Goal: Information Seeking & Learning: Learn about a topic

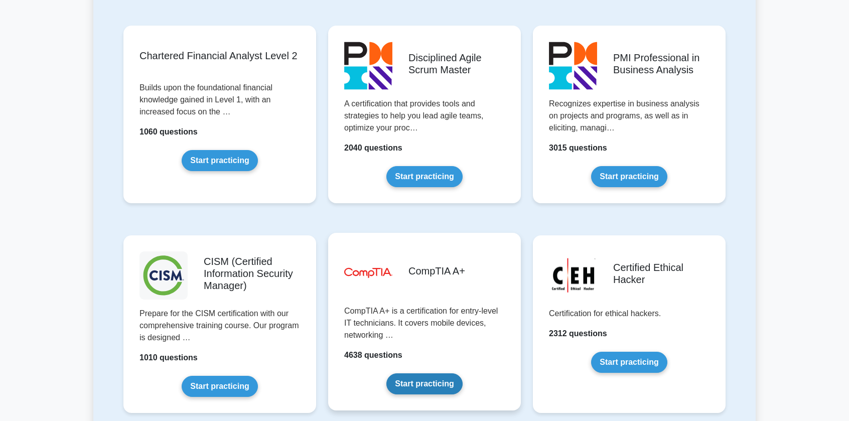
scroll to position [1305, 0]
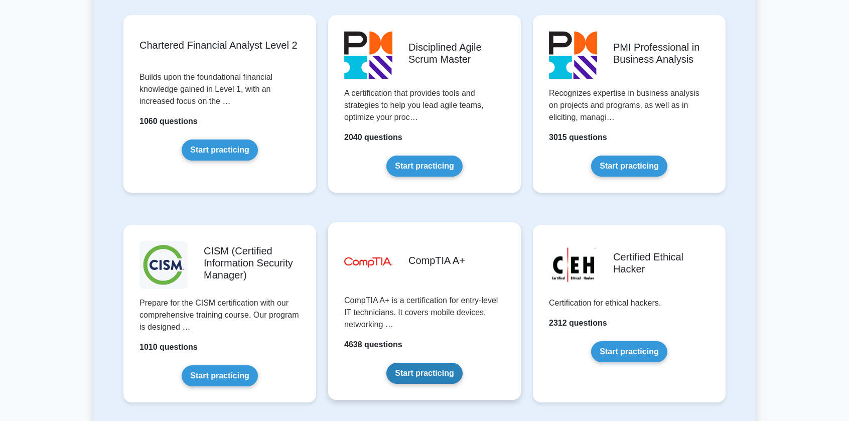
click at [432, 373] on link "Start practicing" at bounding box center [424, 373] width 76 height 21
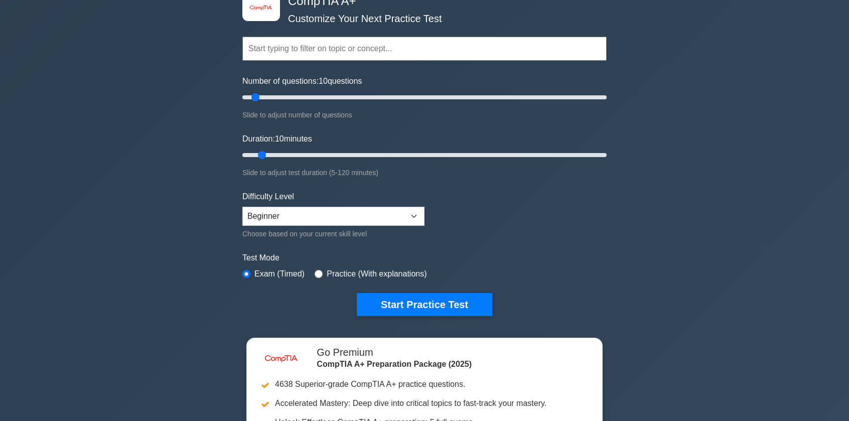
scroll to position [50, 0]
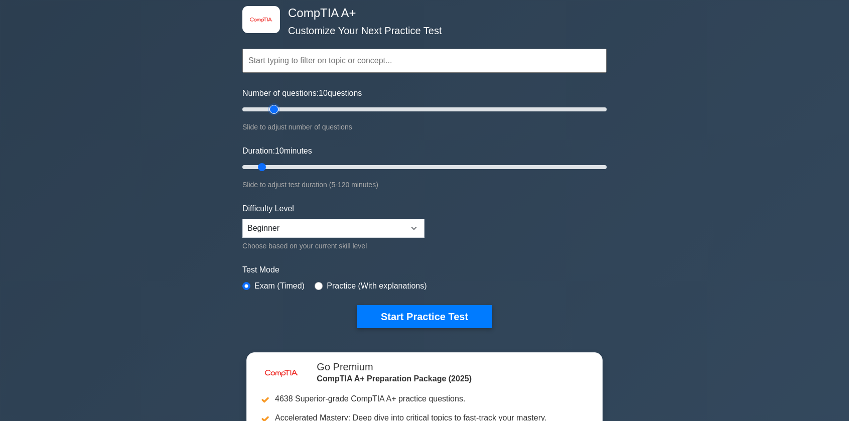
type input "20"
click at [273, 110] on input "Number of questions: 10 questions" at bounding box center [424, 109] width 364 height 12
click at [313, 65] on input "text" at bounding box center [424, 61] width 364 height 24
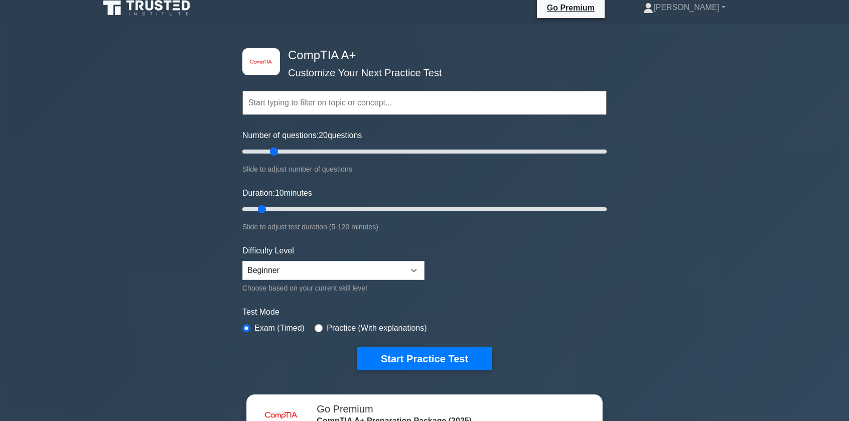
scroll to position [0, 0]
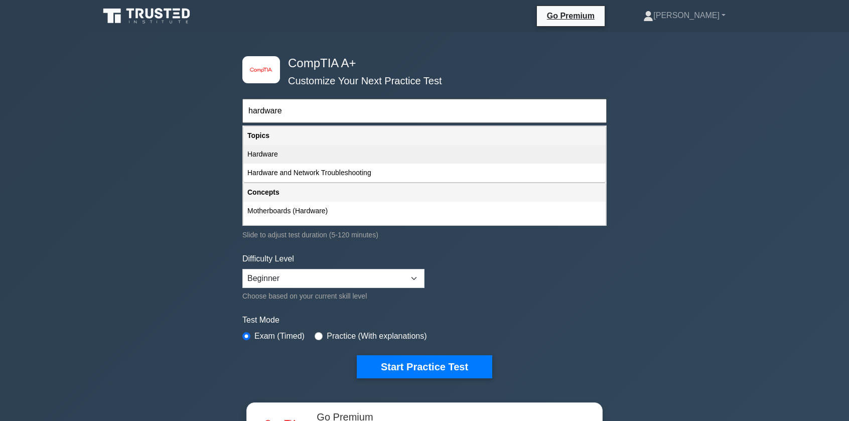
click at [273, 152] on div "Hardware" at bounding box center [424, 154] width 362 height 19
type input "Hardware"
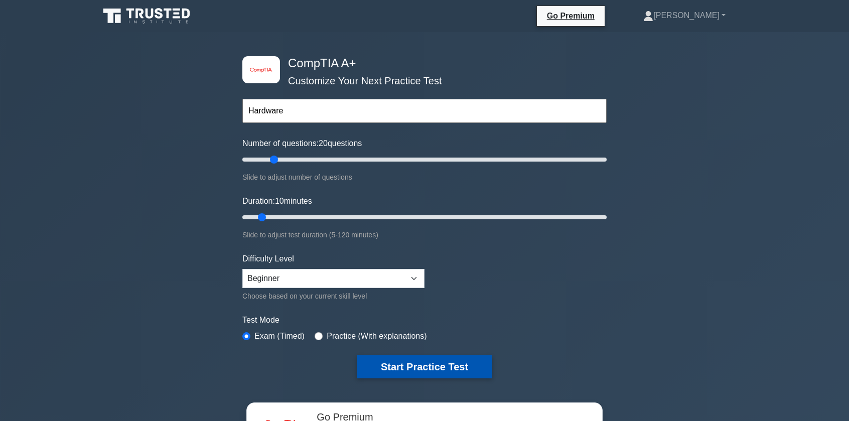
click at [417, 361] on button "Start Practice Test" at bounding box center [425, 366] width 136 height 23
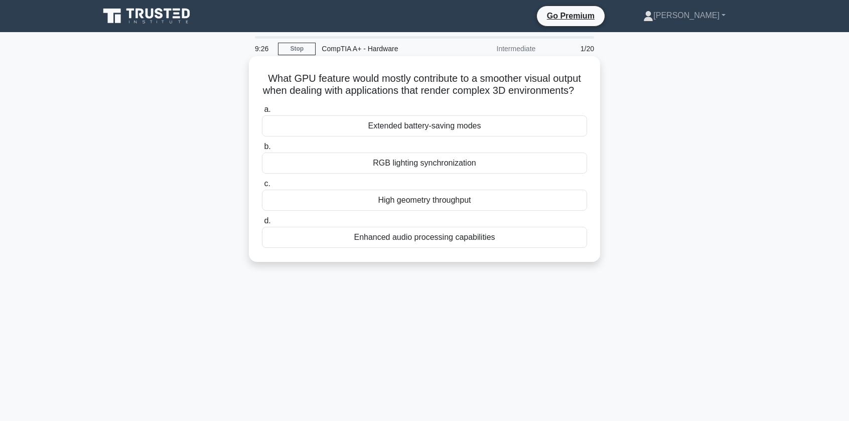
click at [411, 211] on div "High geometry throughput" at bounding box center [424, 200] width 325 height 21
click at [262, 187] on input "c. High geometry throughput" at bounding box center [262, 184] width 0 height 7
click at [428, 167] on div "Dynamic Super Resolution (DSR)" at bounding box center [424, 163] width 325 height 21
click at [262, 150] on input "b. Dynamic Super Resolution (DSR)" at bounding box center [262, 147] width 0 height 7
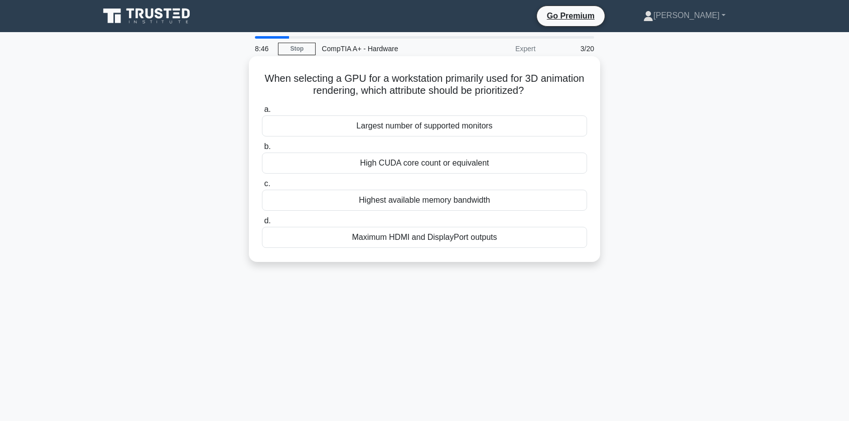
click at [423, 201] on div "Highest available memory bandwidth" at bounding box center [424, 200] width 325 height 21
click at [262, 187] on input "c. Highest available memory bandwidth" at bounding box center [262, 184] width 0 height 7
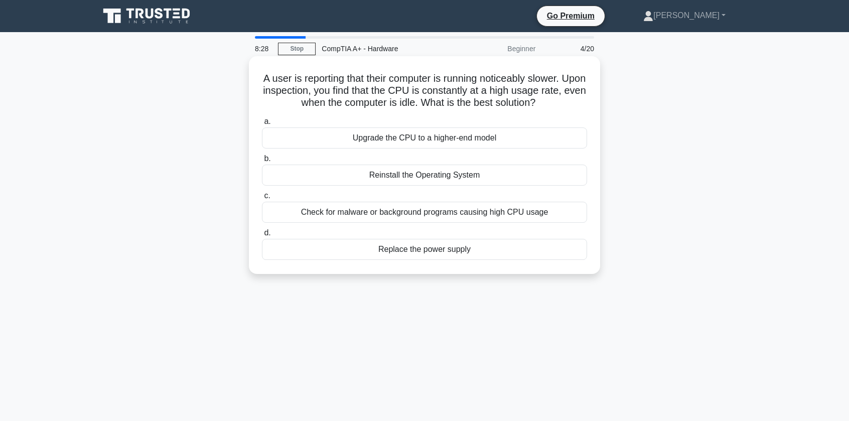
click at [355, 217] on div "Check for malware or background programs causing high CPU usage" at bounding box center [424, 212] width 325 height 21
click at [262, 199] on input "c. Check for malware or background programs causing high CPU usage" at bounding box center [262, 196] width 0 height 7
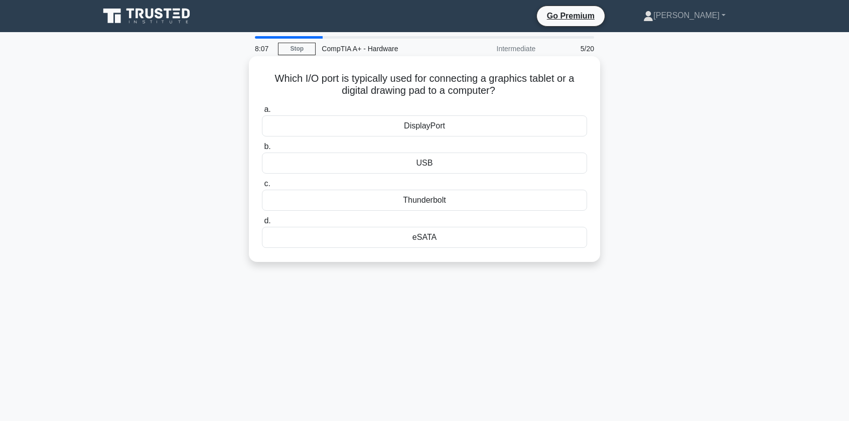
click at [410, 198] on div "Thunderbolt" at bounding box center [424, 200] width 325 height 21
click at [262, 187] on input "c. Thunderbolt" at bounding box center [262, 184] width 0 height 7
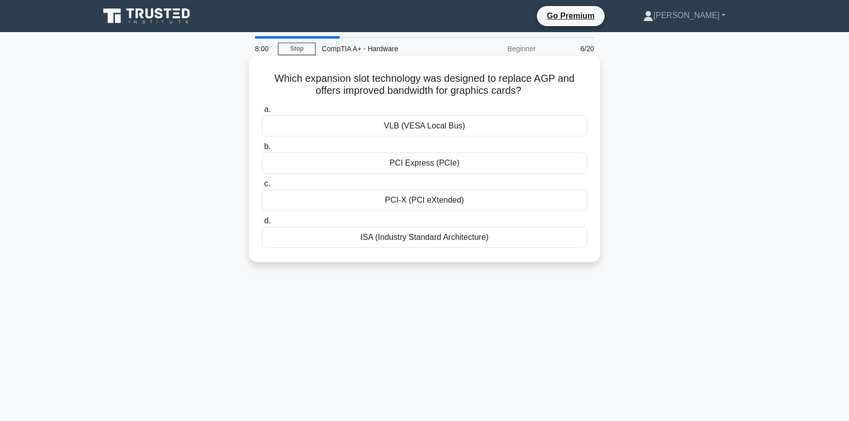
click at [431, 169] on div "PCI Express (PCIe)" at bounding box center [424, 163] width 325 height 21
click at [262, 150] on input "b. PCI Express (PCIe)" at bounding box center [262, 147] width 0 height 7
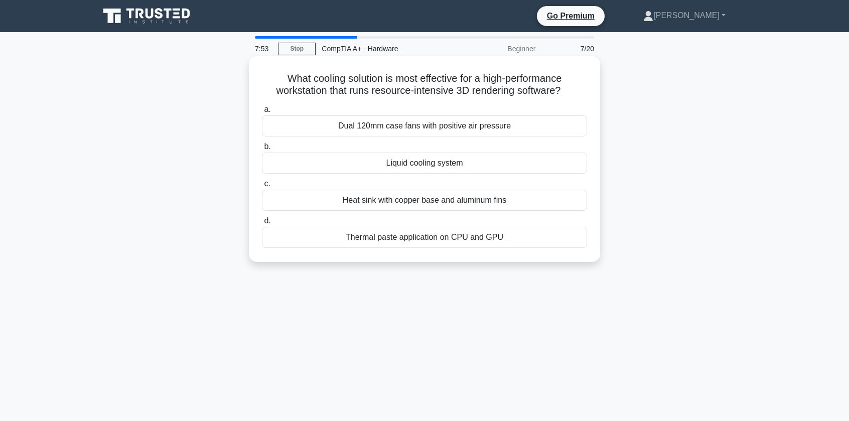
click at [420, 167] on div "Liquid cooling system" at bounding box center [424, 163] width 325 height 21
click at [262, 150] on input "b. Liquid cooling system" at bounding box center [262, 147] width 0 height 7
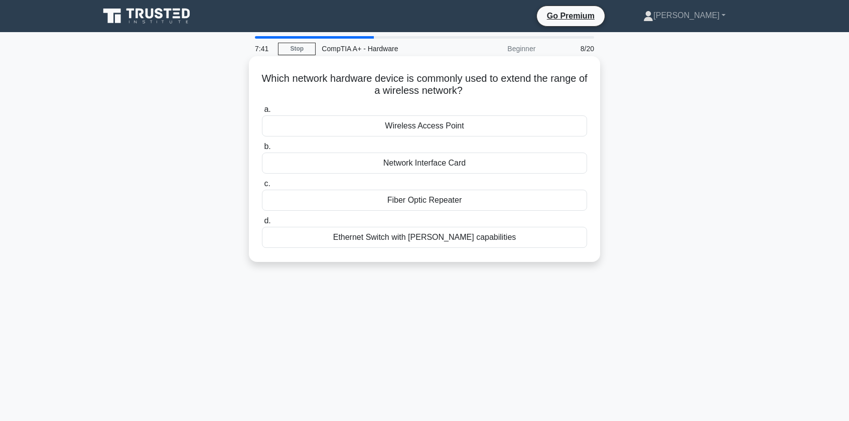
click at [435, 160] on div "Network Interface Card" at bounding box center [424, 163] width 325 height 21
click at [262, 150] on input "b. Network Interface Card" at bounding box center [262, 147] width 0 height 7
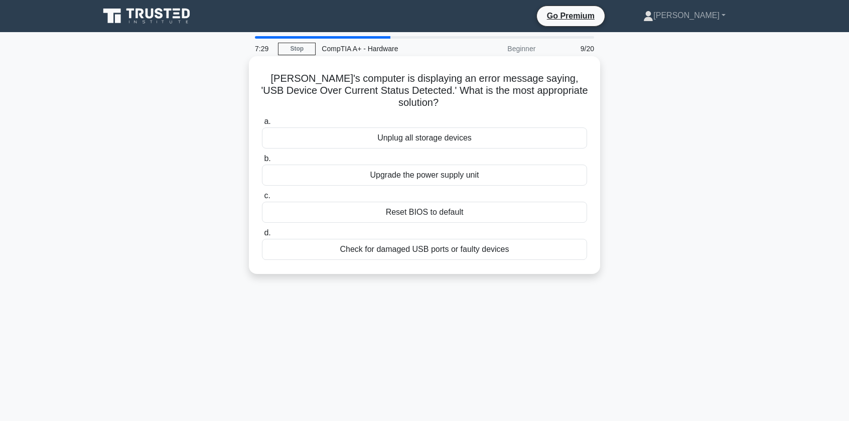
click at [450, 240] on div "Check for damaged USB ports or faulty devices" at bounding box center [424, 249] width 325 height 21
click at [262, 236] on input "d. Check for damaged USB ports or faulty devices" at bounding box center [262, 233] width 0 height 7
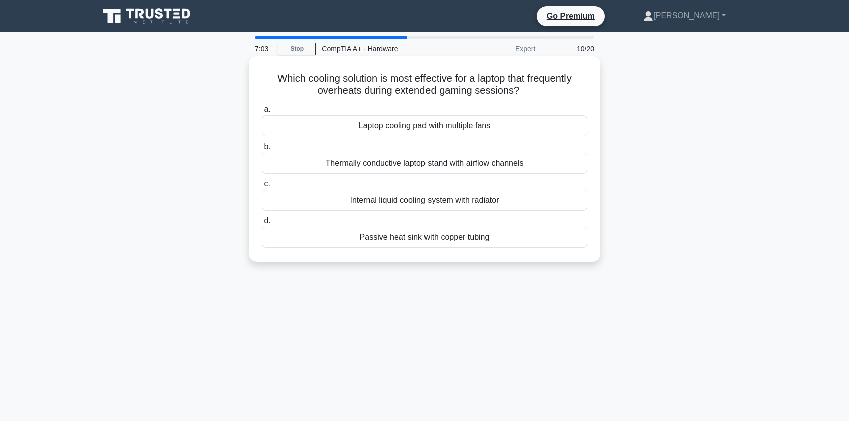
click at [434, 166] on div "Thermally conductive laptop stand with airflow channels" at bounding box center [424, 163] width 325 height 21
click at [262, 150] on input "b. Thermally conductive laptop stand with airflow channels" at bounding box center [262, 147] width 0 height 7
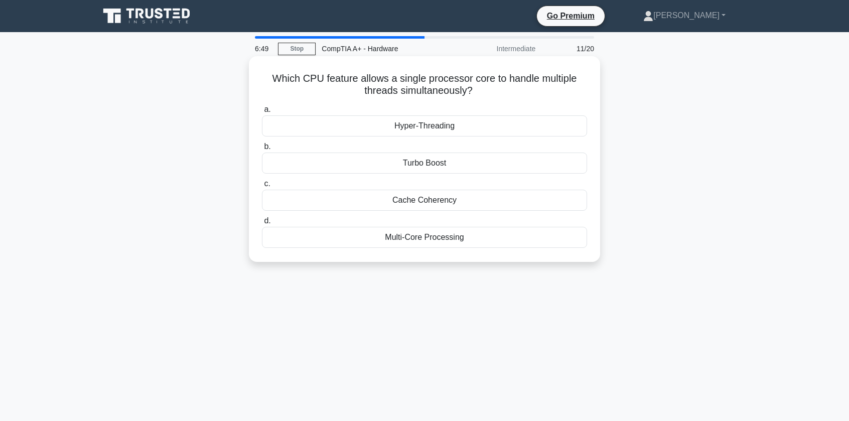
click at [434, 127] on div "Hyper-Threading" at bounding box center [424, 125] width 325 height 21
click at [262, 113] on input "a. Hyper-Threading" at bounding box center [262, 109] width 0 height 7
click at [426, 128] on div "Ethernet" at bounding box center [424, 125] width 325 height 21
click at [262, 113] on input "a. Ethernet" at bounding box center [262, 109] width 0 height 7
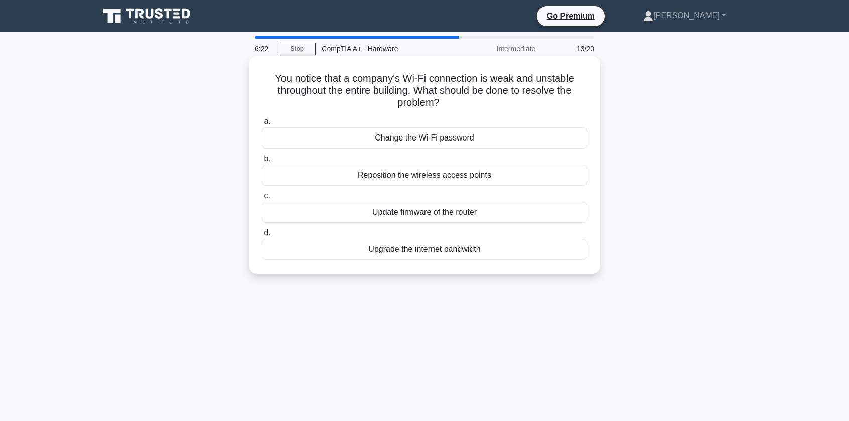
click at [421, 252] on div "Upgrade the internet bandwidth" at bounding box center [424, 249] width 325 height 21
click at [262, 236] on input "d. Upgrade the internet bandwidth" at bounding box center [262, 233] width 0 height 7
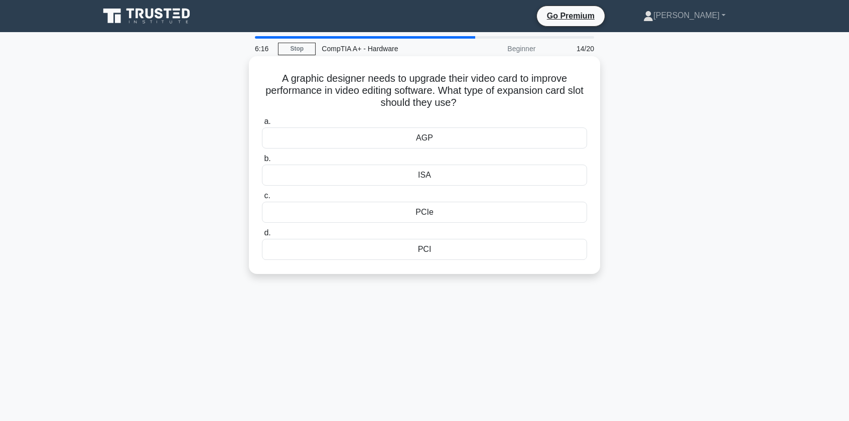
click at [430, 217] on div "PCIe" at bounding box center [424, 212] width 325 height 21
click at [262, 199] on input "c. PCIe" at bounding box center [262, 196] width 0 height 7
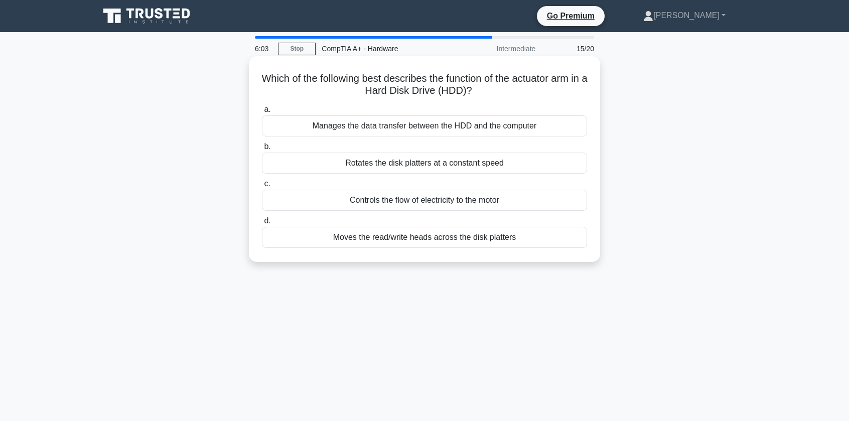
click at [437, 241] on div "Moves the read/write heads across the disk platters" at bounding box center [424, 237] width 325 height 21
click at [262, 224] on input "d. Moves the read/write heads across the disk platters" at bounding box center [262, 221] width 0 height 7
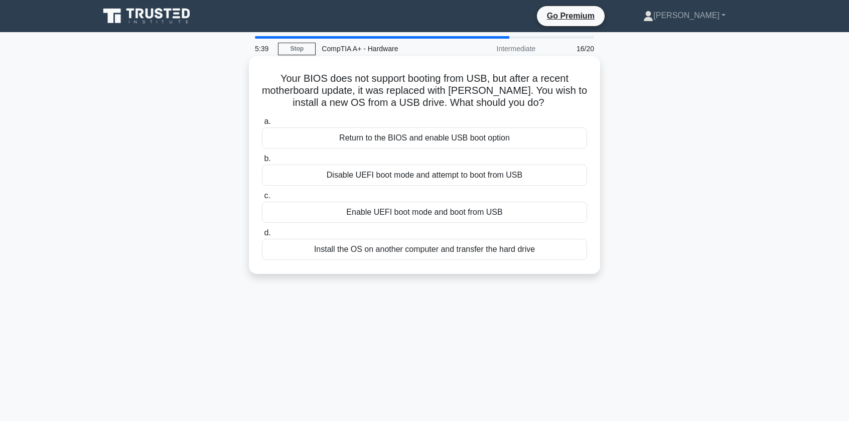
click at [437, 140] on div "Return to the BIOS and enable USB boot option" at bounding box center [424, 137] width 325 height 21
click at [262, 125] on input "a. Return to the BIOS and enable USB boot option" at bounding box center [262, 121] width 0 height 7
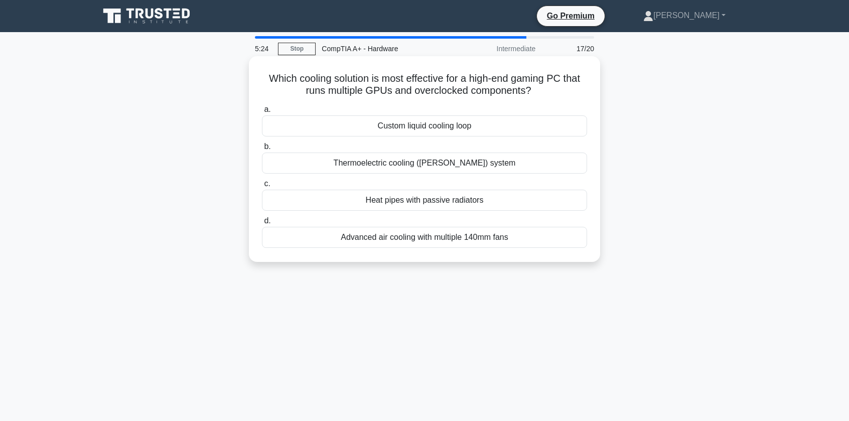
click at [415, 130] on div "Custom liquid cooling loop" at bounding box center [424, 125] width 325 height 21
click at [262, 113] on input "a. Custom liquid cooling loop" at bounding box center [262, 109] width 0 height 7
click at [428, 165] on div "Pea-sized dot in the center" at bounding box center [424, 163] width 325 height 21
click at [262, 150] on input "b. Pea-sized dot in the center" at bounding box center [262, 147] width 0 height 7
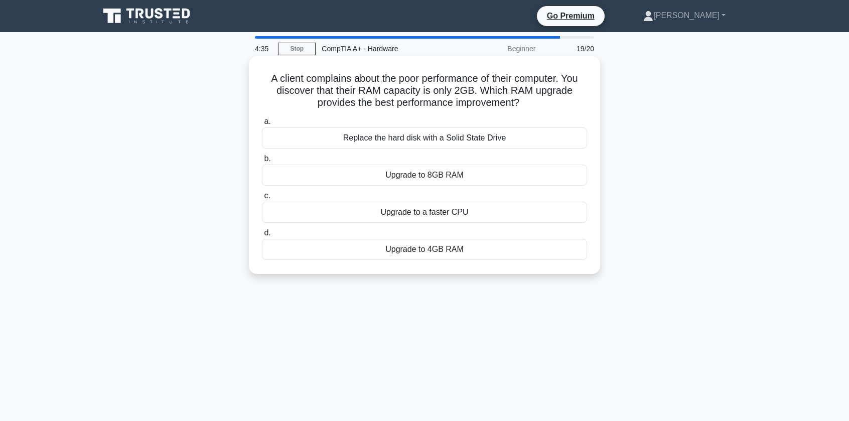
click at [421, 178] on div "Upgrade to 8GB RAM" at bounding box center [424, 175] width 325 height 21
click at [262, 162] on input "b. Upgrade to 8GB RAM" at bounding box center [262, 159] width 0 height 7
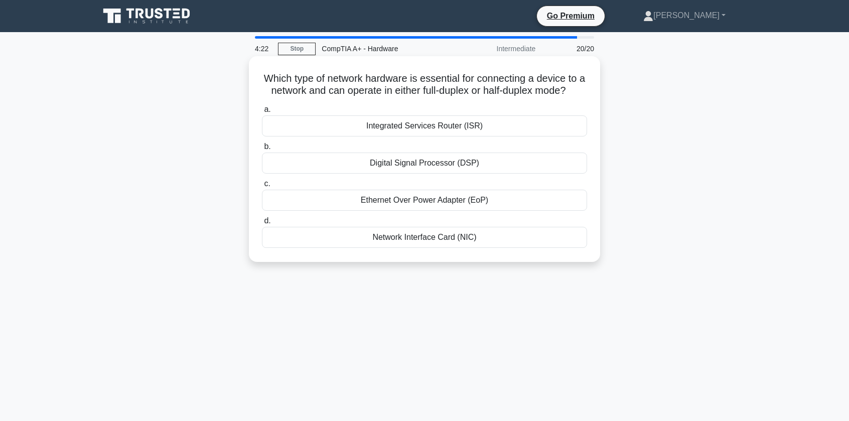
click at [435, 248] on div "Network Interface Card (NIC)" at bounding box center [424, 237] width 325 height 21
click at [262, 224] on input "d. Network Interface Card (NIC)" at bounding box center [262, 221] width 0 height 7
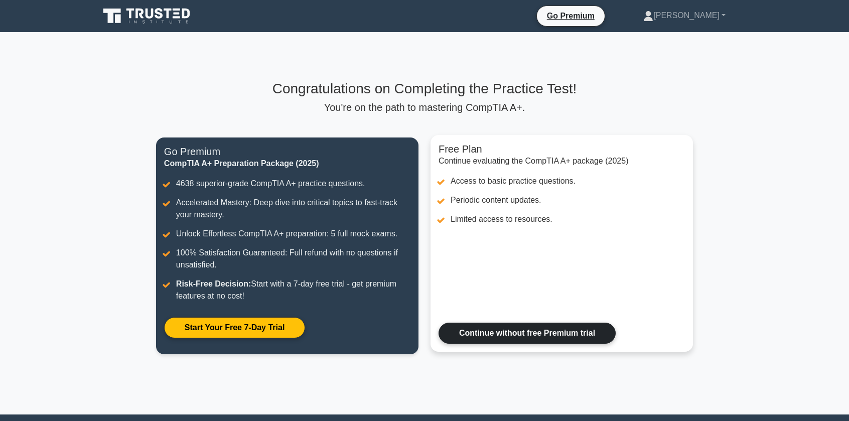
click at [505, 335] on link "Continue without free Premium trial" at bounding box center [527, 333] width 177 height 21
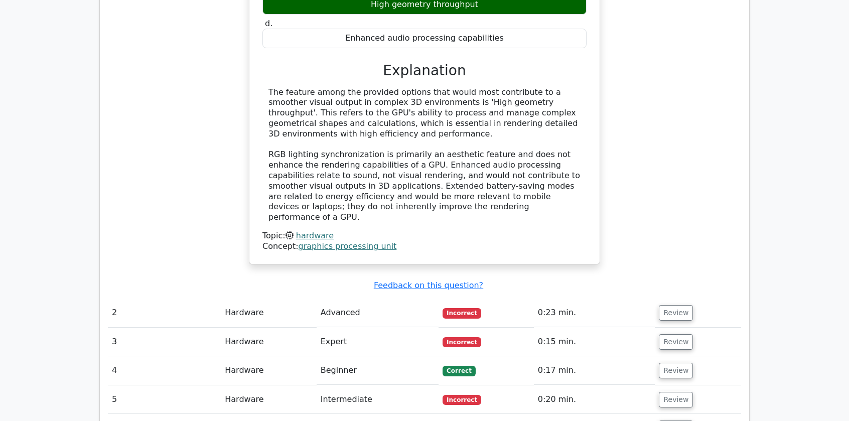
scroll to position [1004, 0]
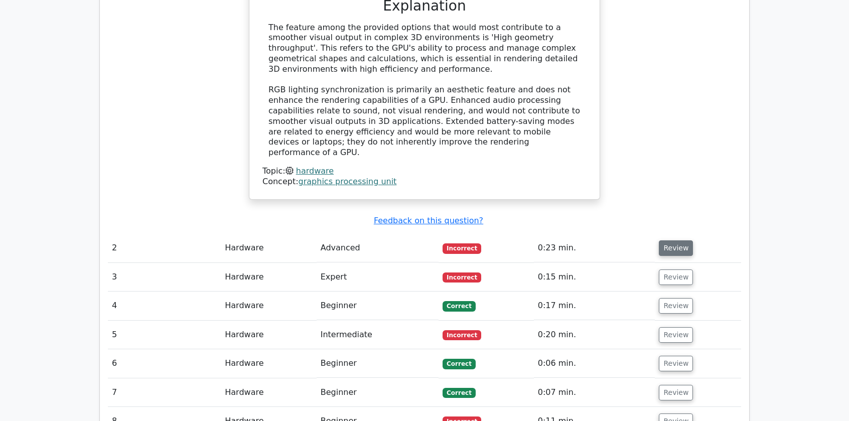
click at [675, 240] on button "Review" at bounding box center [676, 248] width 34 height 16
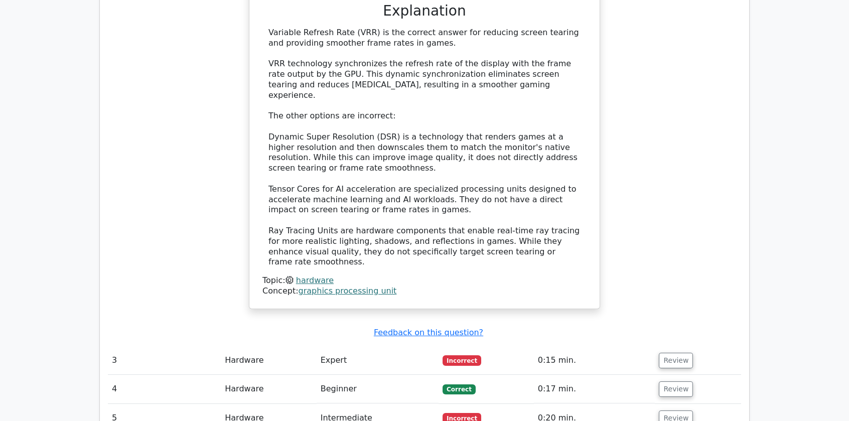
scroll to position [1456, 0]
click at [681, 351] on button "Review" at bounding box center [676, 359] width 34 height 16
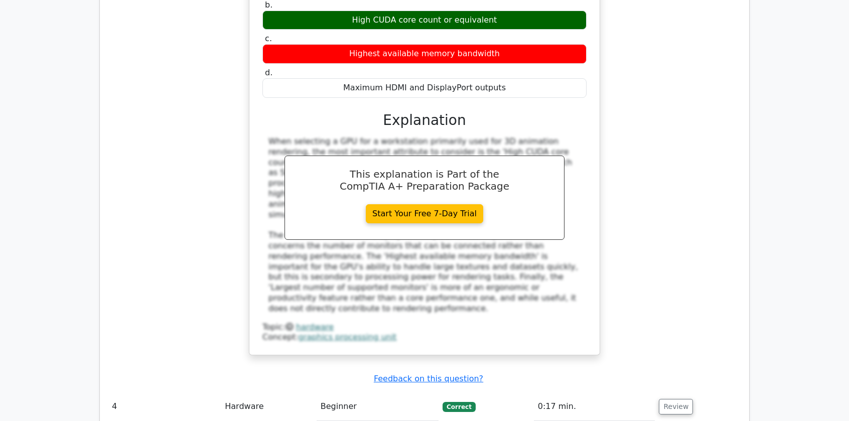
scroll to position [1958, 0]
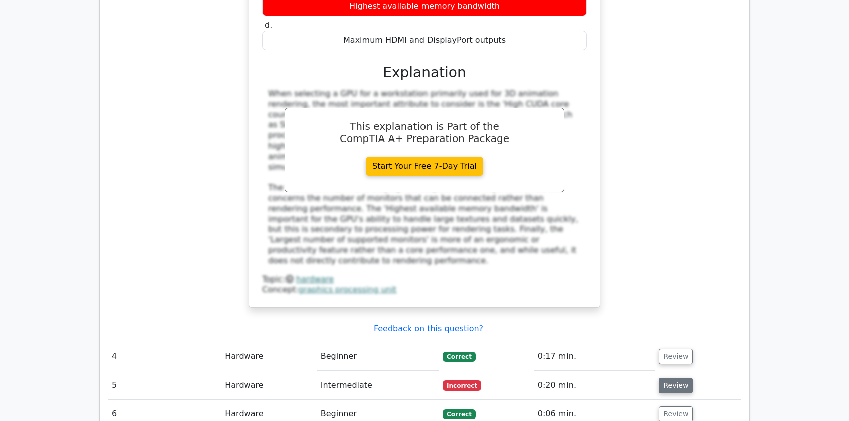
click at [664, 378] on button "Review" at bounding box center [676, 386] width 34 height 16
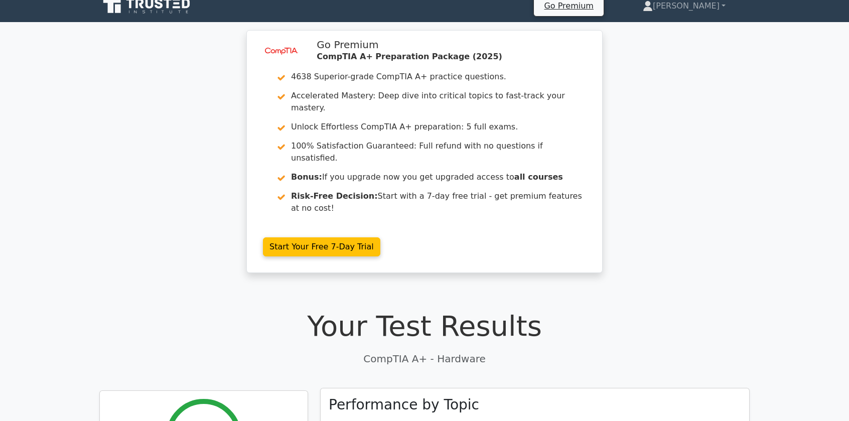
scroll to position [0, 0]
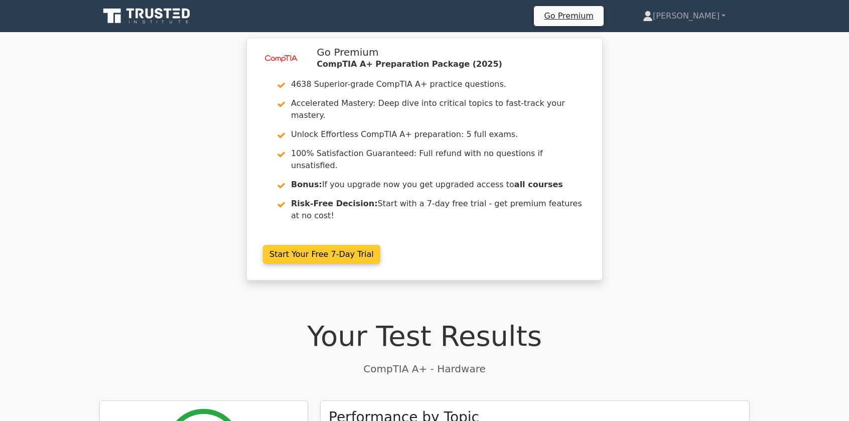
click at [327, 245] on link "Start Your Free 7-Day Trial" at bounding box center [321, 254] width 117 height 19
